Goal: Transaction & Acquisition: Purchase product/service

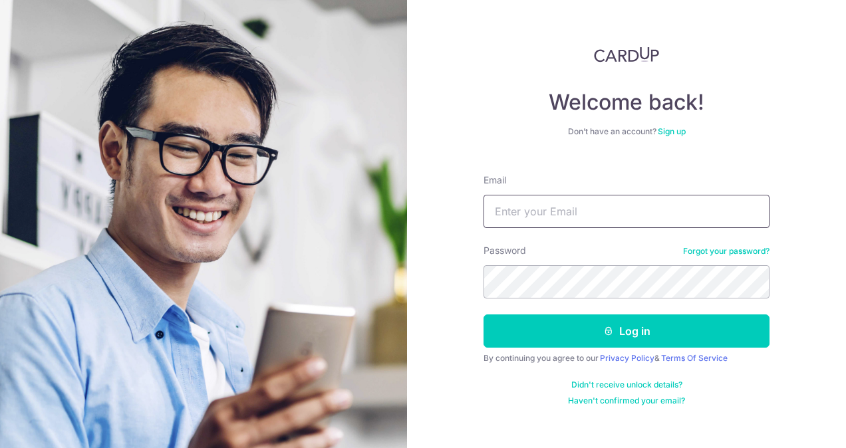
click at [556, 214] on input "Email" at bounding box center [627, 211] width 286 height 33
type input "[PERSON_NAME][EMAIL_ADDRESS][DOMAIN_NAME]"
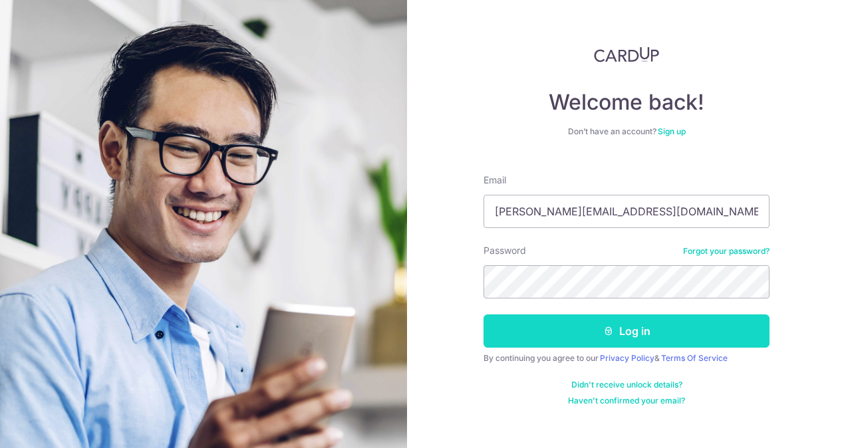
click at [594, 337] on button "Log in" at bounding box center [627, 331] width 286 height 33
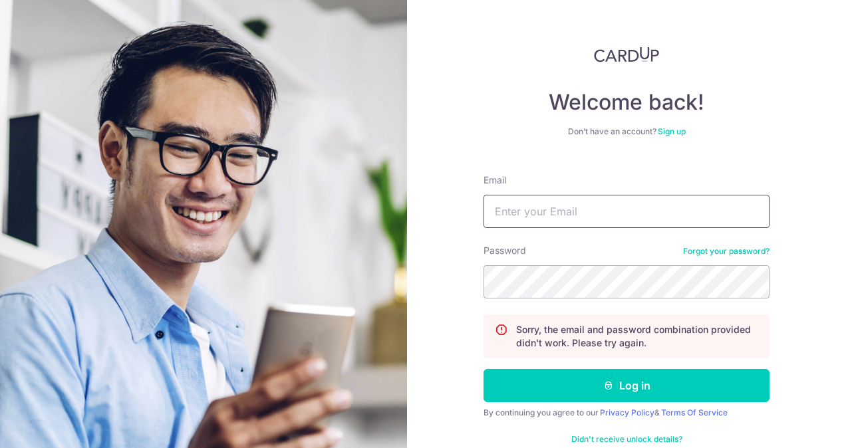
click at [575, 218] on input "Email" at bounding box center [627, 211] width 286 height 33
type input "[PERSON_NAME][EMAIL_ADDRESS][DOMAIN_NAME]"
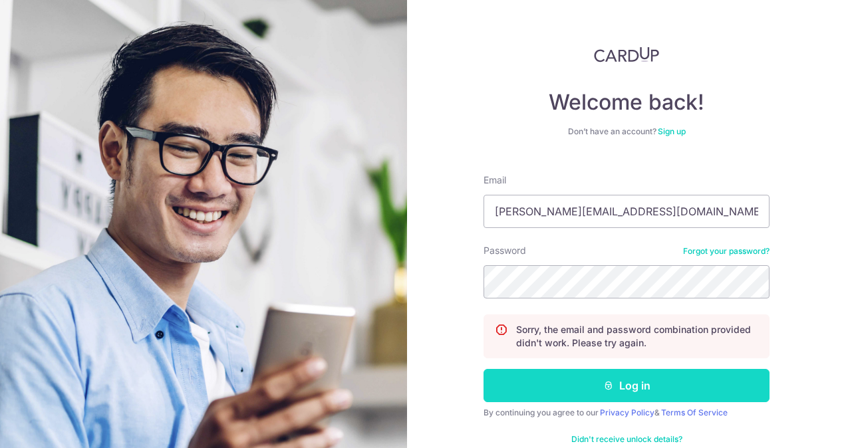
click at [567, 377] on button "Log in" at bounding box center [627, 385] width 286 height 33
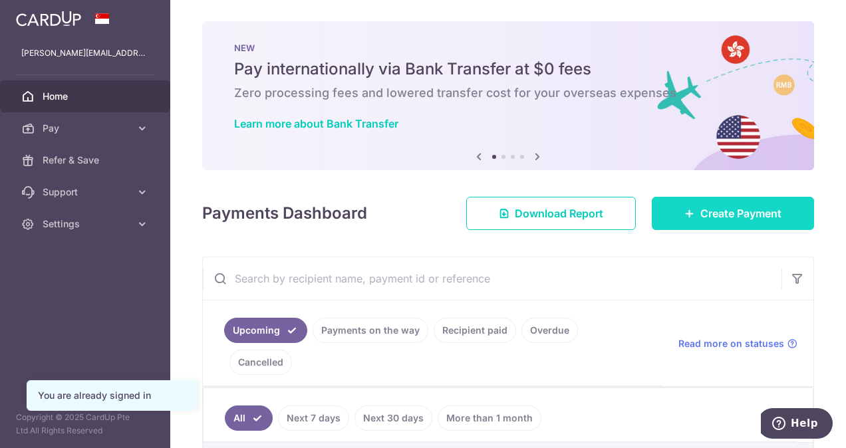
click at [710, 217] on span "Create Payment" at bounding box center [740, 214] width 81 height 16
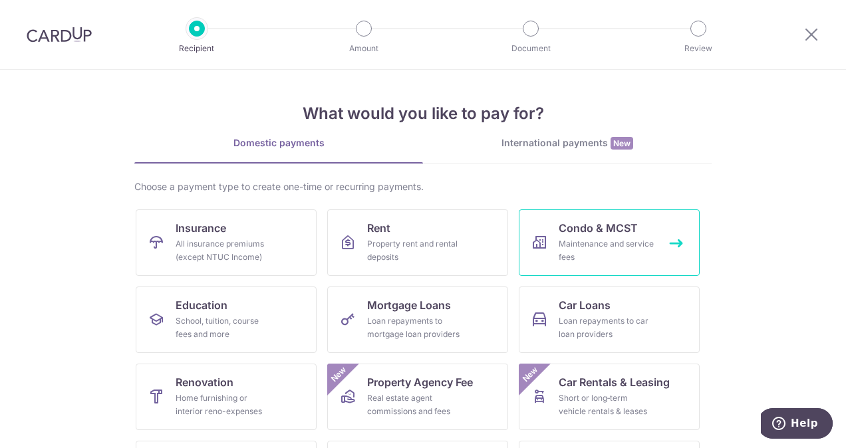
click at [619, 243] on div "Maintenance and service fees" at bounding box center [607, 250] width 96 height 27
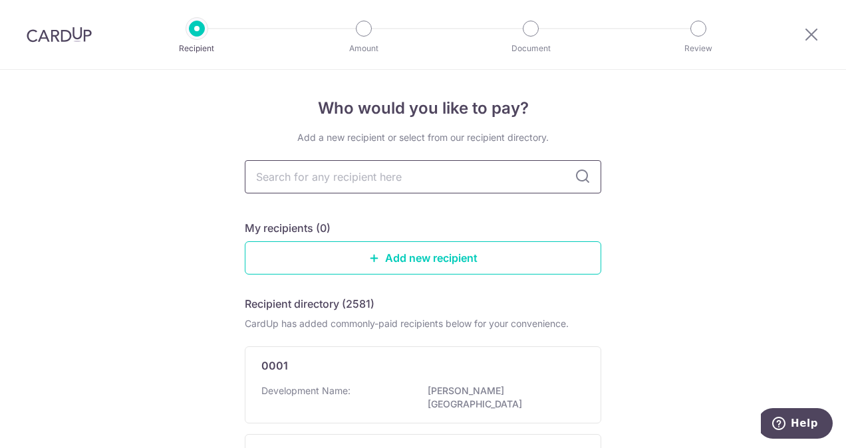
click at [551, 174] on input "text" at bounding box center [423, 176] width 357 height 33
type input "226"
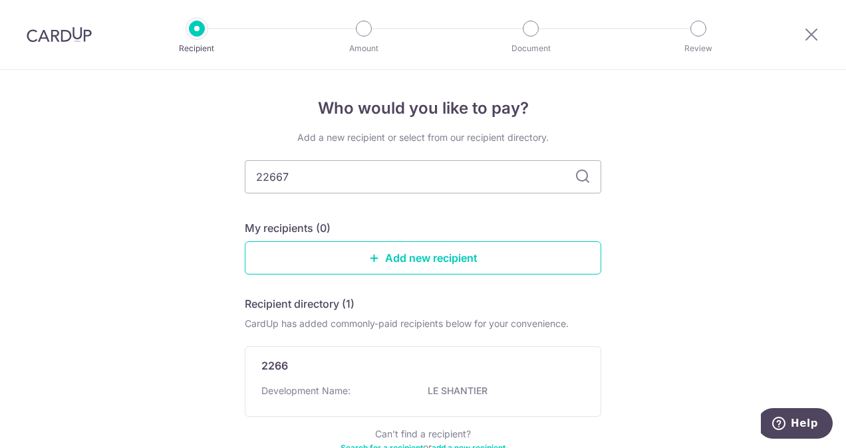
type input "2266"
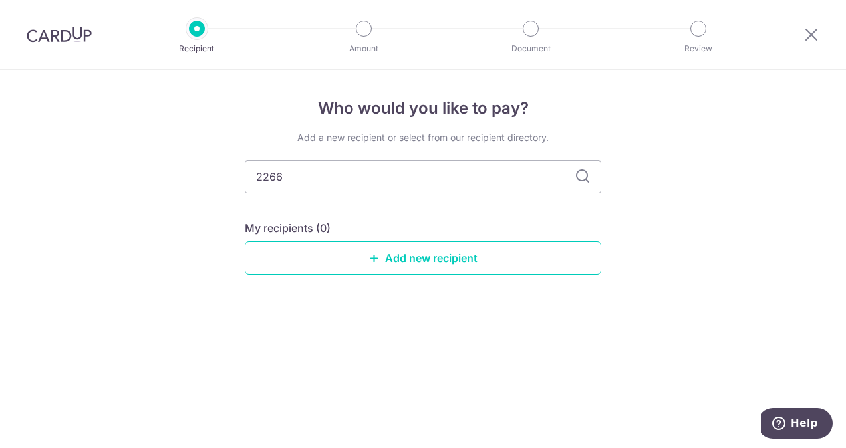
type input "226"
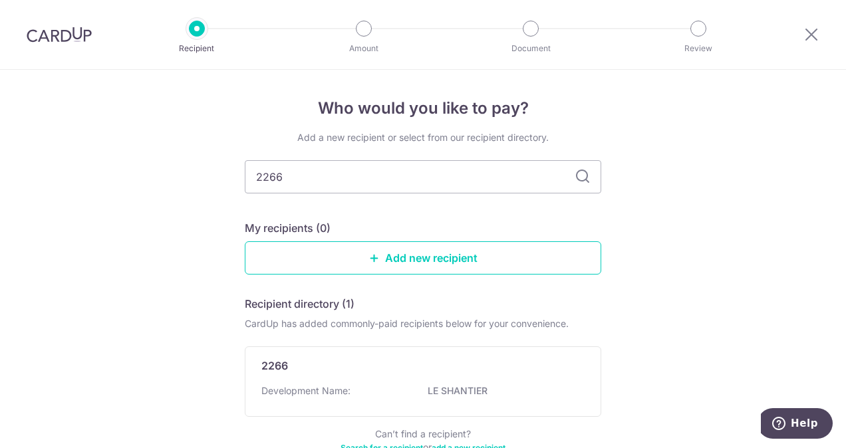
type input "22667"
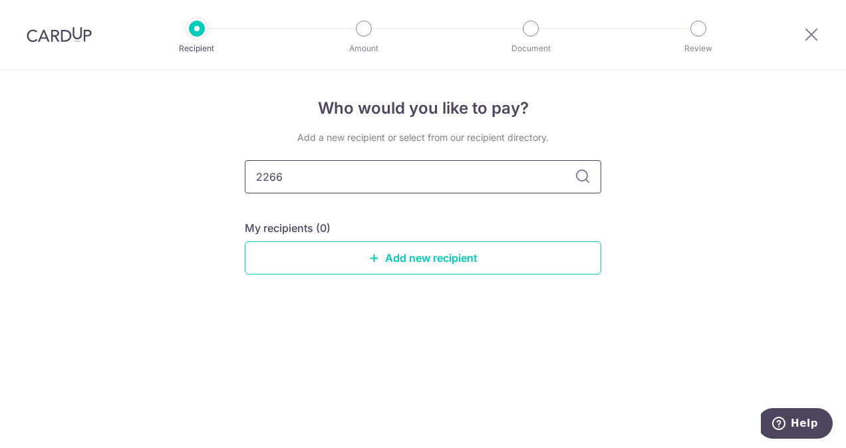
type input "226"
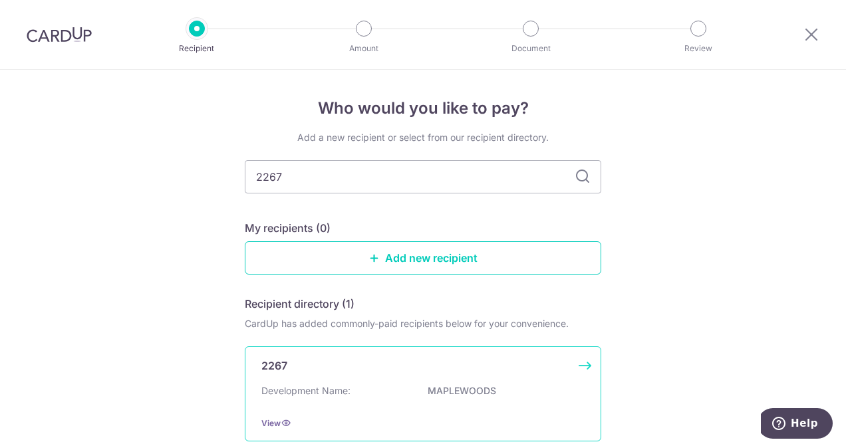
click at [493, 365] on div "2267" at bounding box center [414, 366] width 307 height 16
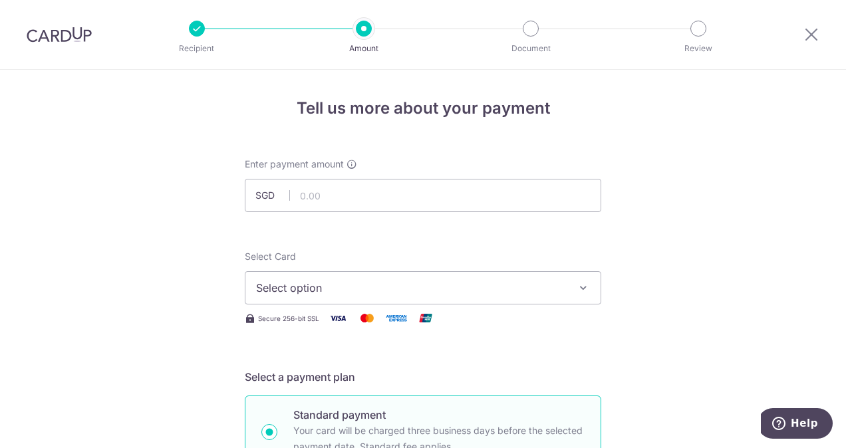
click at [501, 293] on span "Select option" at bounding box center [411, 288] width 310 height 16
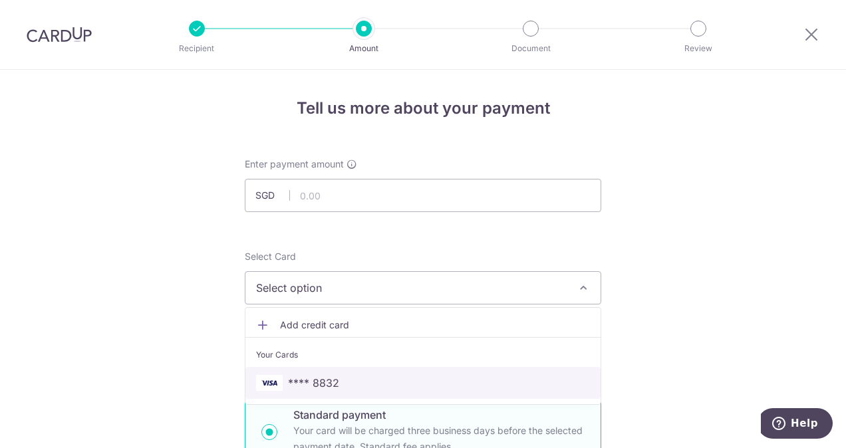
click at [433, 380] on span "**** 8832" at bounding box center [423, 383] width 334 height 16
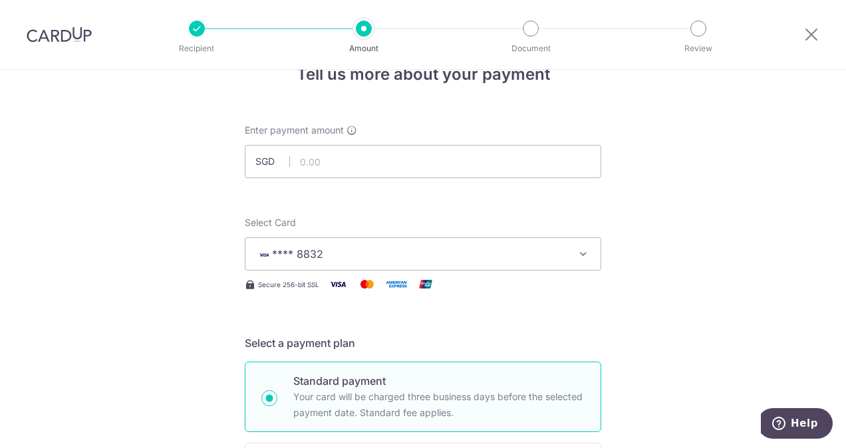
scroll to position [33, 0]
click at [402, 172] on input "text" at bounding box center [423, 162] width 357 height 33
click at [359, 169] on input "text" at bounding box center [423, 162] width 357 height 33
type input "706.32"
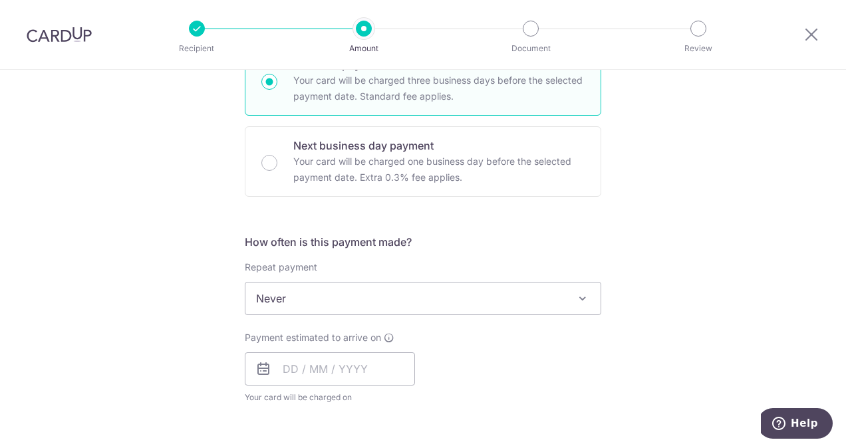
scroll to position [351, 0]
click at [512, 282] on span "Never" at bounding box center [422, 298] width 355 height 32
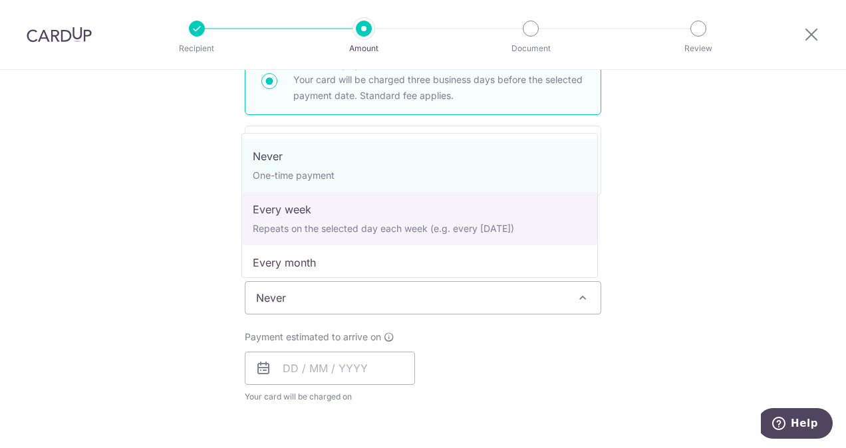
select select "2"
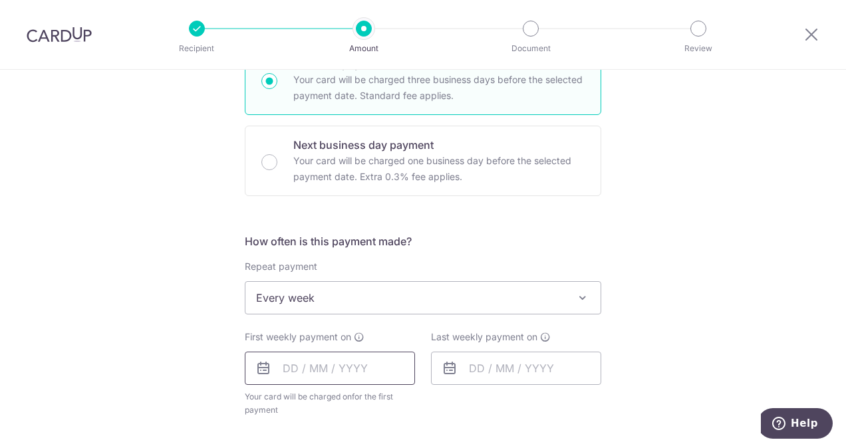
click at [335, 369] on input "text" at bounding box center [330, 368] width 170 height 33
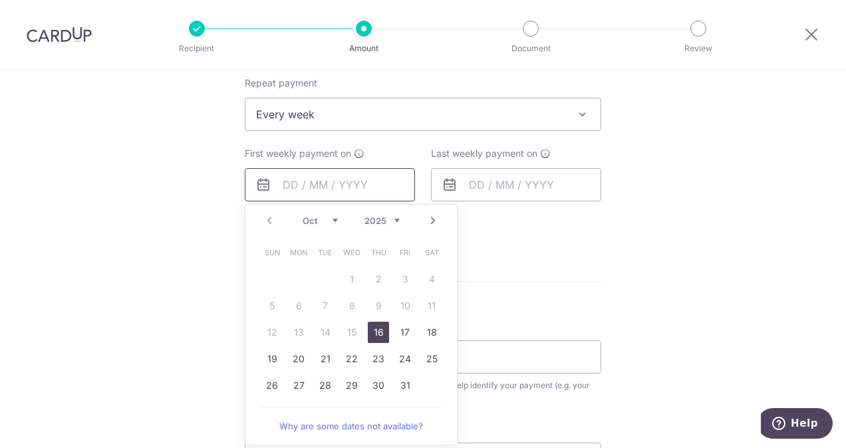
scroll to position [540, 0]
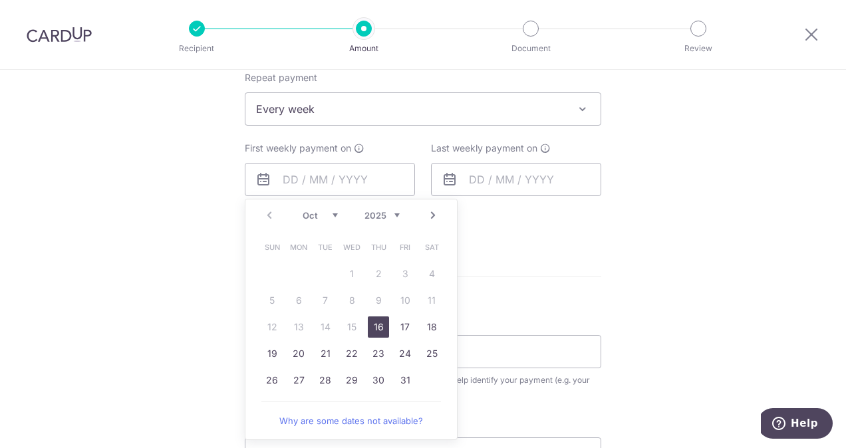
click at [373, 324] on link "16" at bounding box center [378, 327] width 21 height 21
type input "[DATE]"
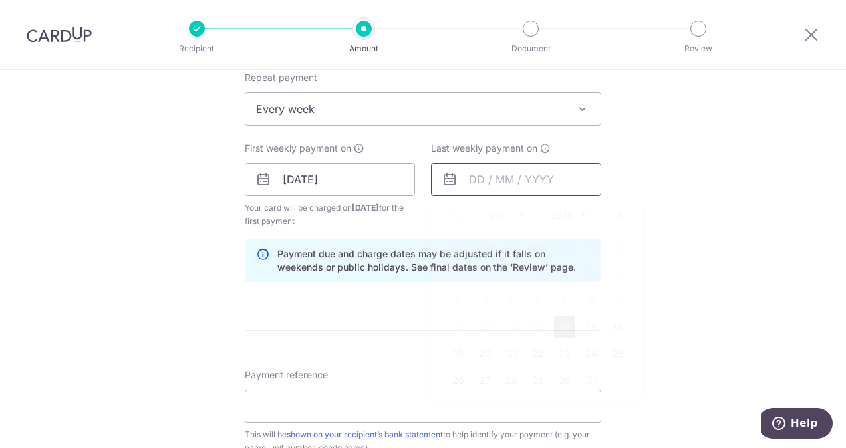
click at [529, 181] on input "text" at bounding box center [516, 179] width 170 height 33
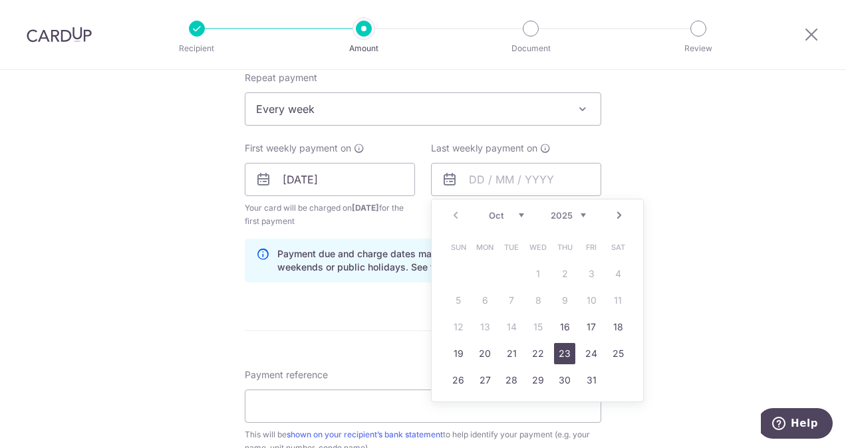
click at [565, 353] on link "23" at bounding box center [564, 353] width 21 height 21
type input "[DATE]"
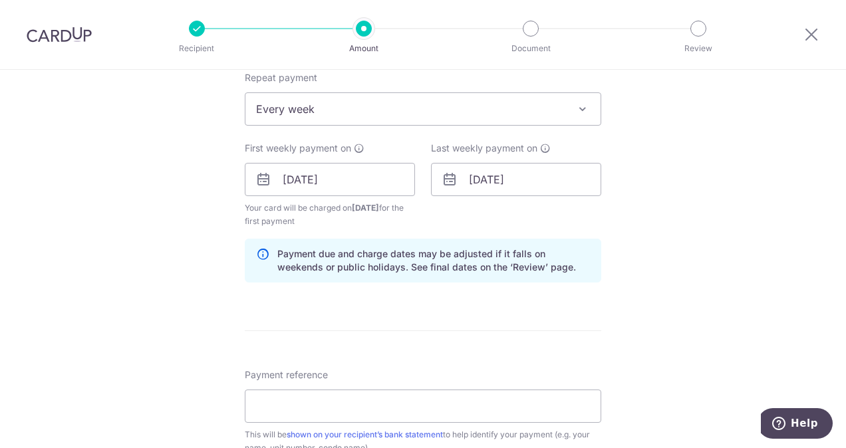
click at [746, 253] on div "Tell us more about your payment Enter payment amount SGD 706.32 706.32 Select C…" at bounding box center [423, 165] width 846 height 1271
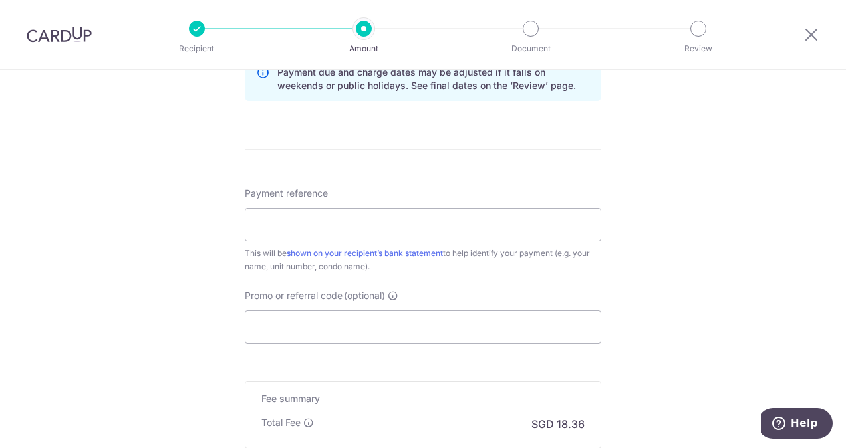
scroll to position [728, 0]
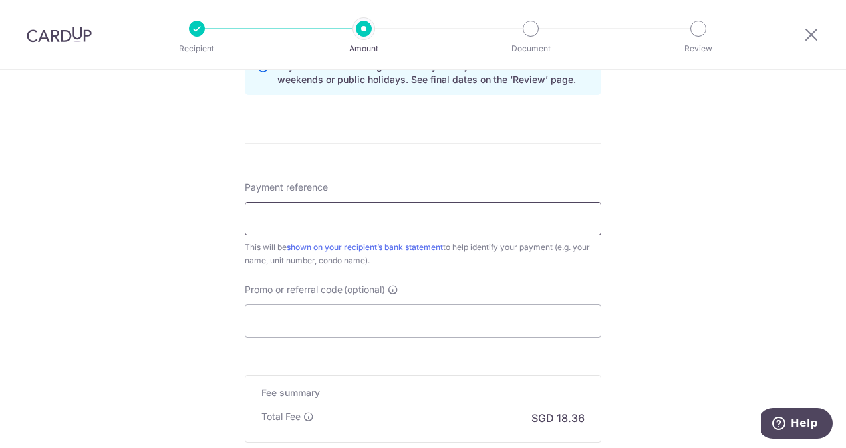
click at [560, 225] on input "Payment reference" at bounding box center [423, 218] width 357 height 33
click at [299, 216] on input "985 UNIT04-03" at bounding box center [423, 218] width 357 height 33
type input "985 UNIT 04-03"
click at [407, 314] on input "Promo or referral code (optional)" at bounding box center [423, 321] width 357 height 33
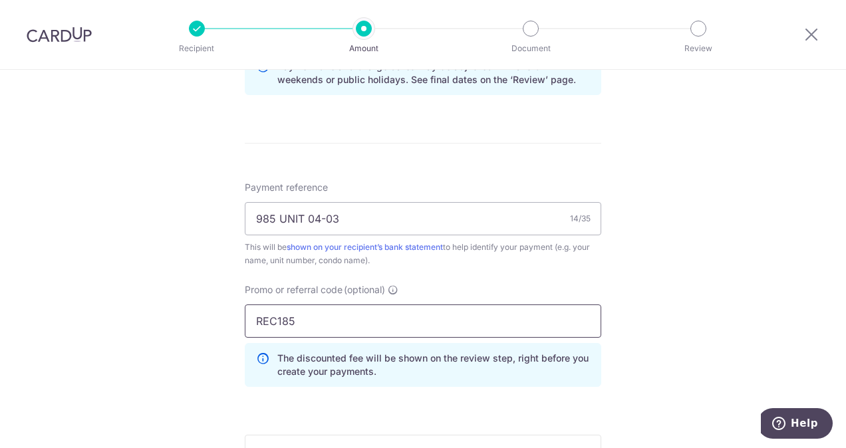
type input "REC185"
click at [637, 310] on div "Tell us more about your payment Enter payment amount SGD 706.32 706.32 Select C…" at bounding box center [423, 7] width 846 height 1331
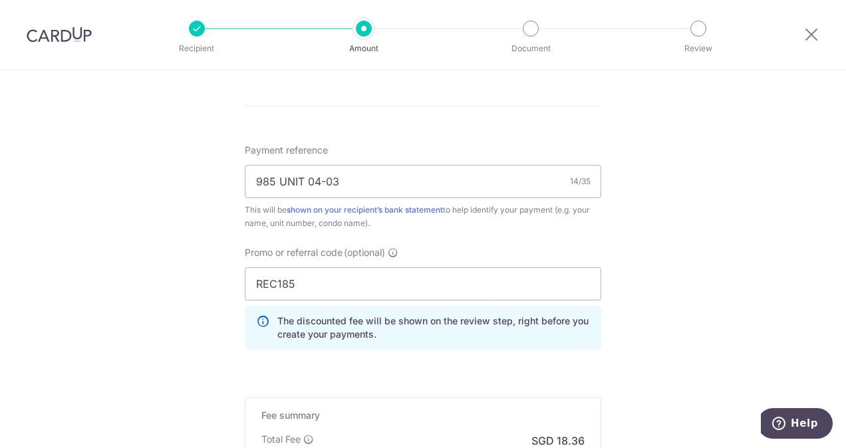
scroll to position [949, 0]
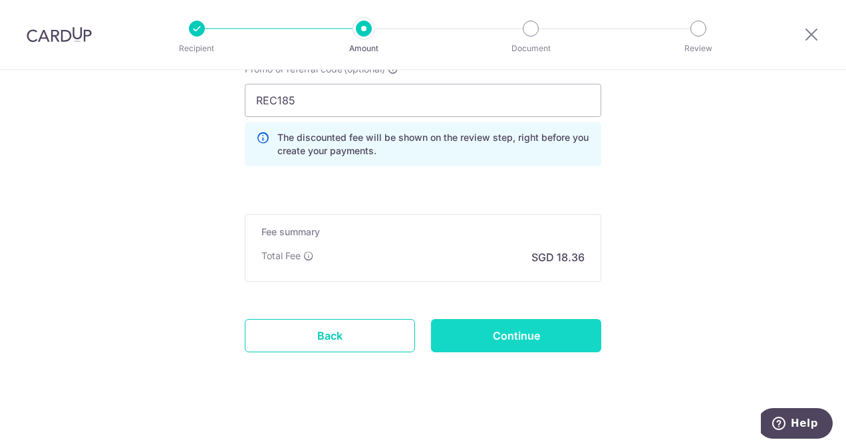
click at [528, 333] on input "Continue" at bounding box center [516, 335] width 170 height 33
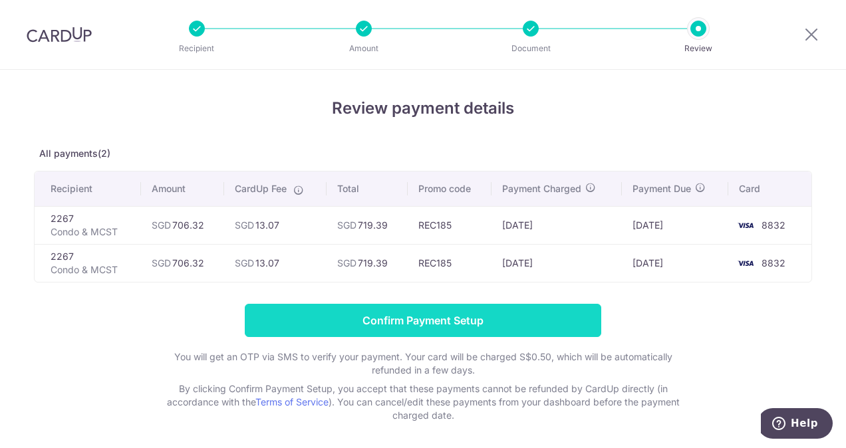
click at [472, 318] on input "Confirm Payment Setup" at bounding box center [423, 320] width 357 height 33
